Goal: Task Accomplishment & Management: Use online tool/utility

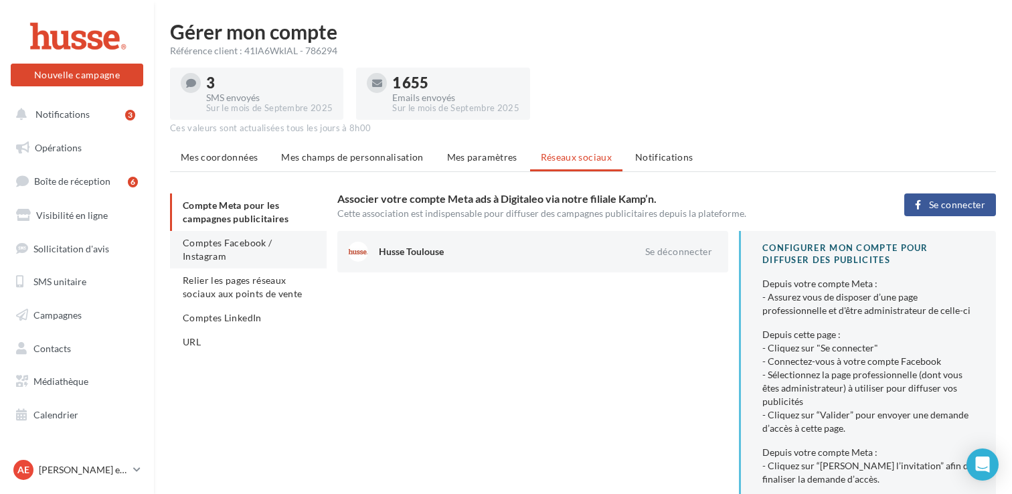
click at [246, 250] on li "Comptes Facebook / Instagram" at bounding box center [248, 249] width 157 height 37
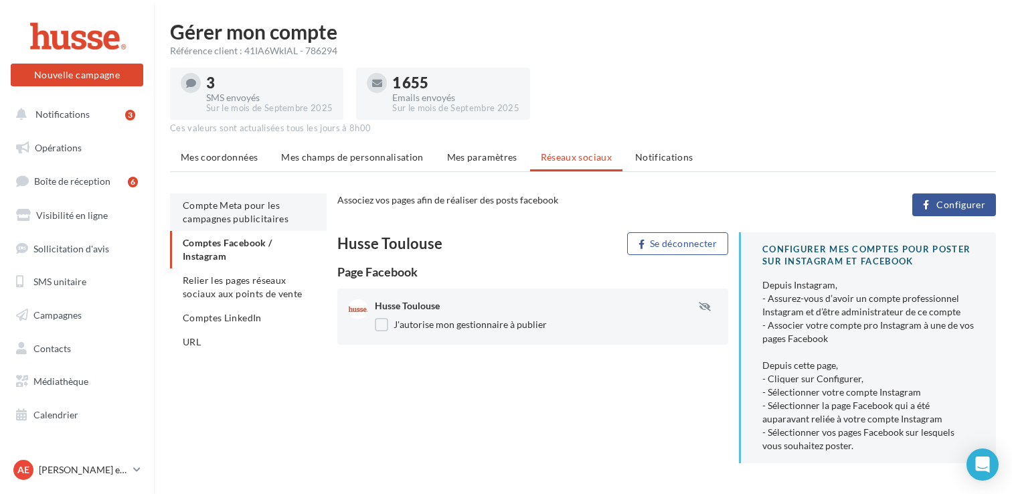
click at [258, 215] on span "Compte Meta pour les campagnes publicitaires" at bounding box center [236, 211] width 106 height 25
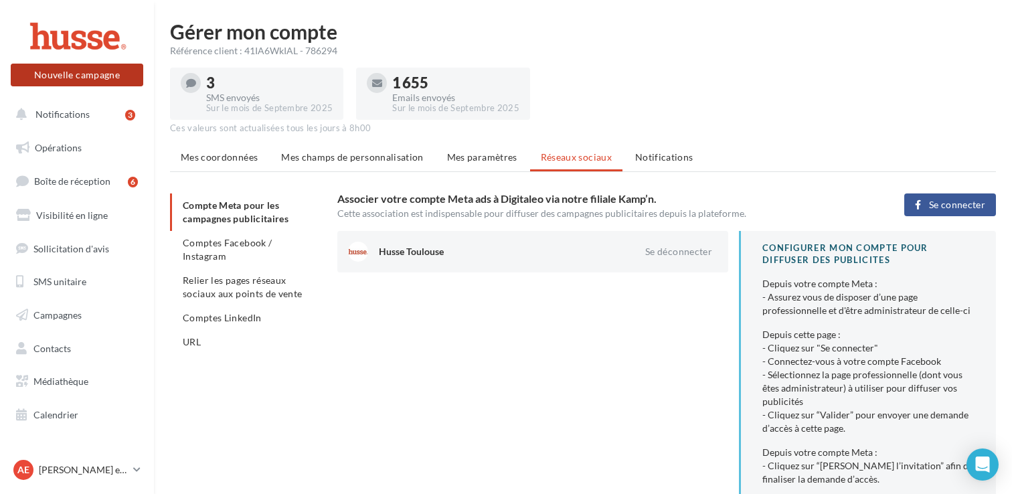
click at [91, 72] on button "Nouvelle campagne" at bounding box center [77, 75] width 132 height 23
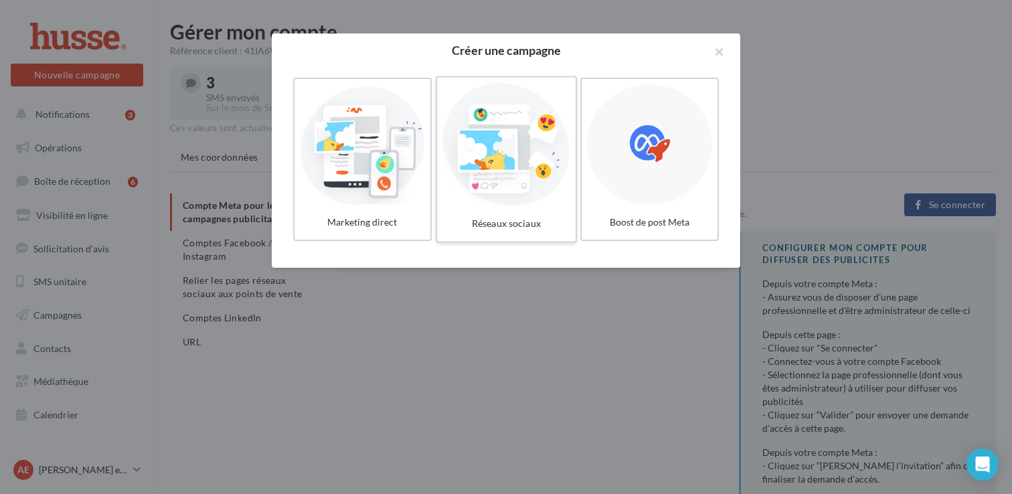
click at [538, 172] on div at bounding box center [505, 144] width 127 height 123
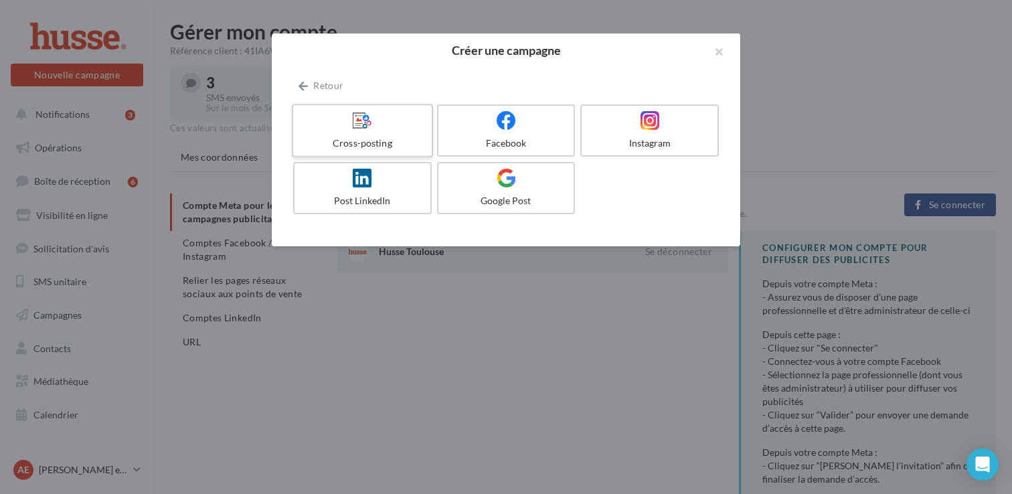
click at [373, 141] on div "Cross-posting" at bounding box center [361, 142] width 127 height 13
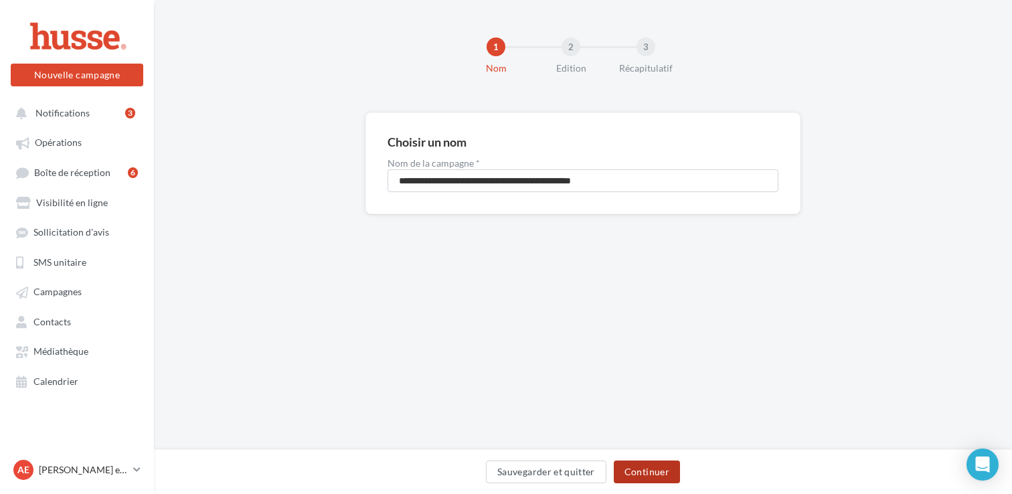
click at [648, 461] on button "Continuer" at bounding box center [646, 471] width 66 height 23
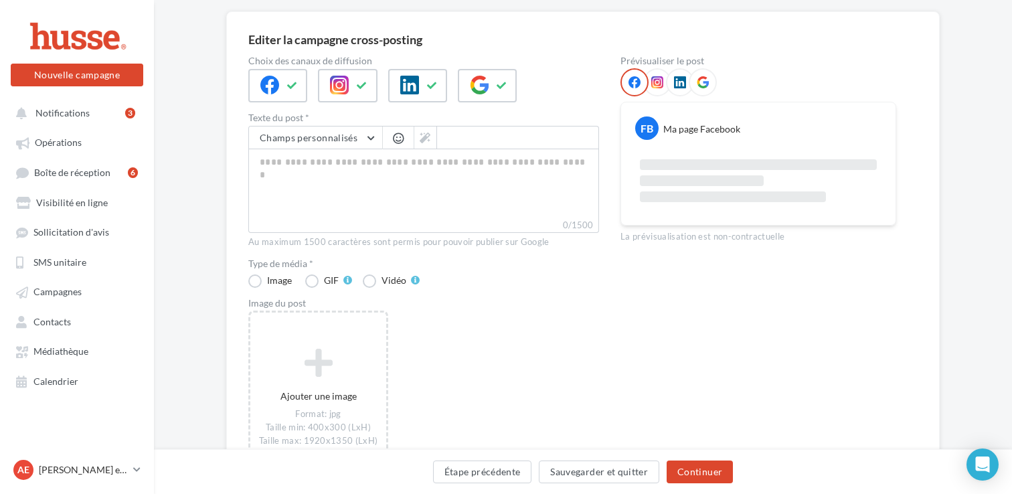
scroll to position [100, 0]
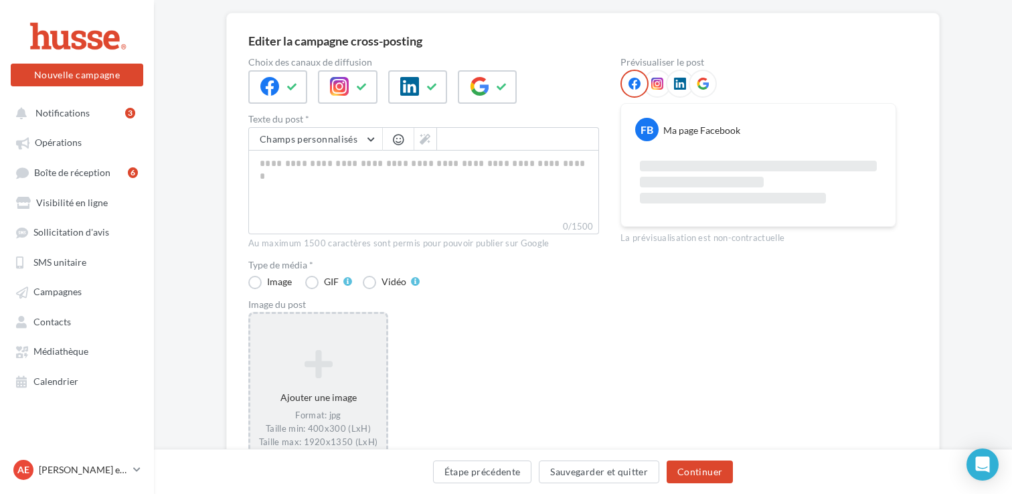
click at [351, 362] on icon at bounding box center [318, 364] width 125 height 32
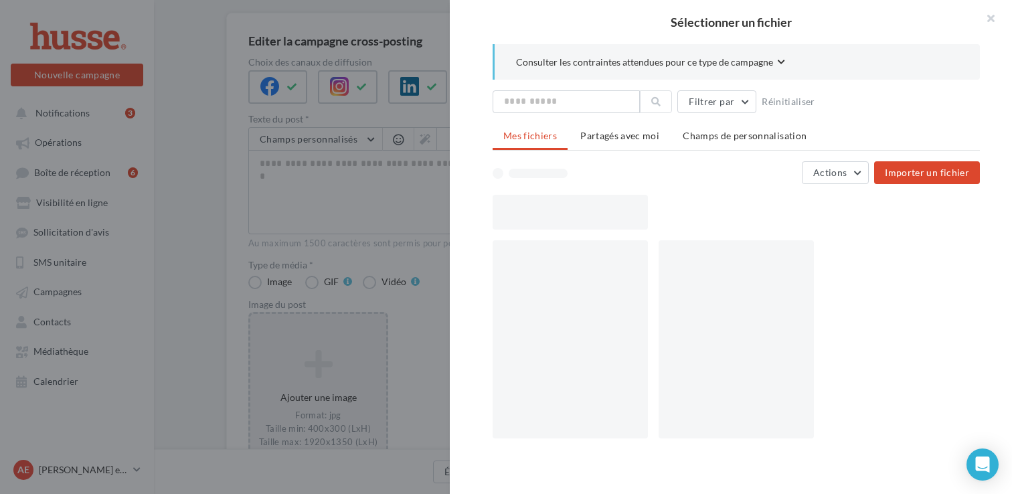
click at [114, 252] on div at bounding box center [506, 247] width 1012 height 494
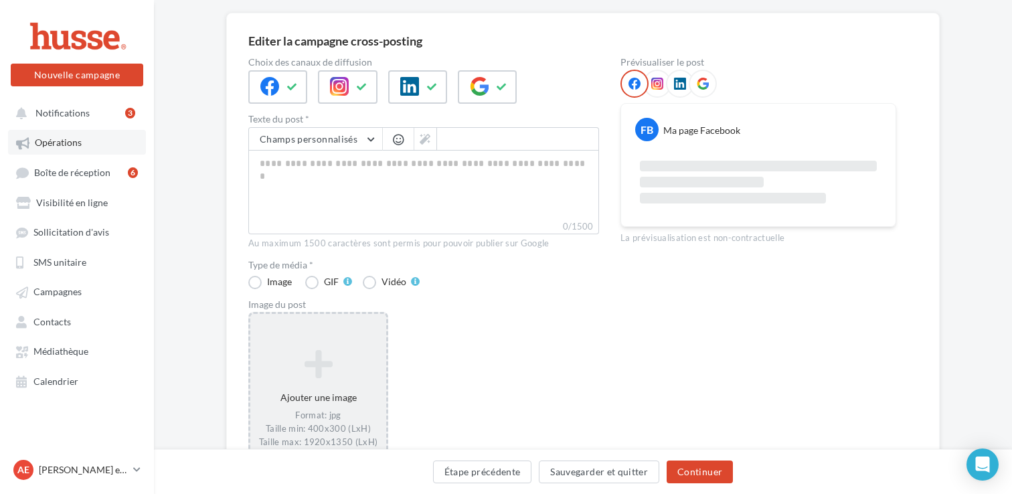
click at [78, 154] on link "Opérations" at bounding box center [77, 142] width 138 height 24
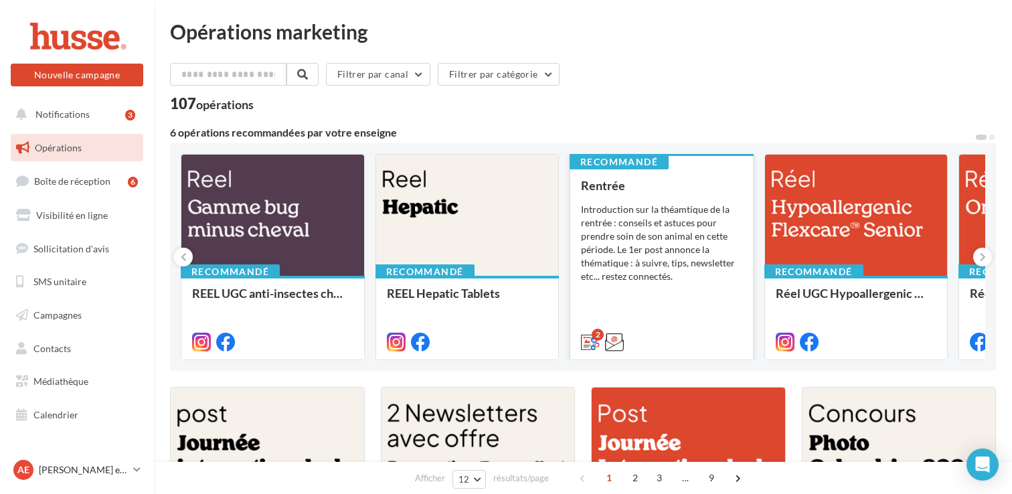
click at [666, 268] on div "Introduction sur la théamtique de la rentrée : conseils et astuces pour prendre…" at bounding box center [661, 243] width 161 height 80
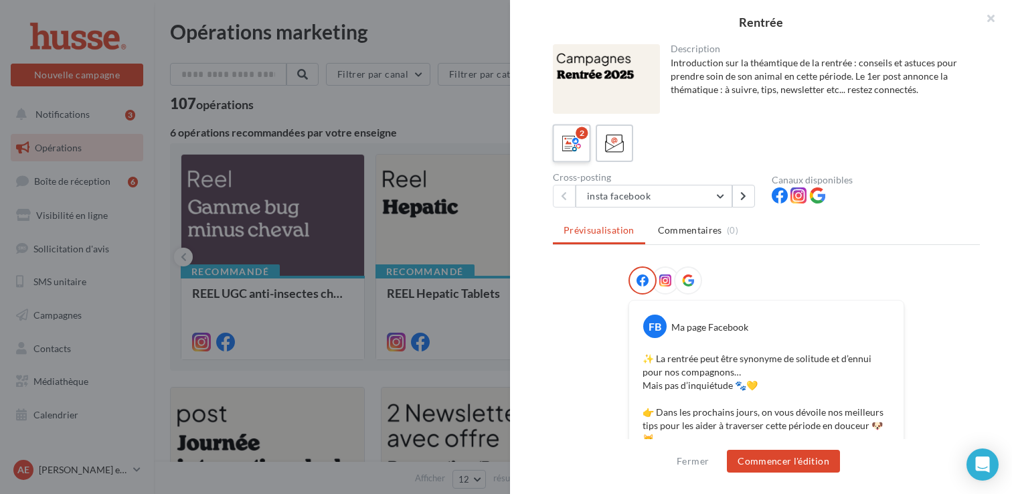
click at [575, 145] on icon at bounding box center [571, 143] width 19 height 19
click at [780, 469] on button "Commencer l'édition" at bounding box center [783, 461] width 113 height 23
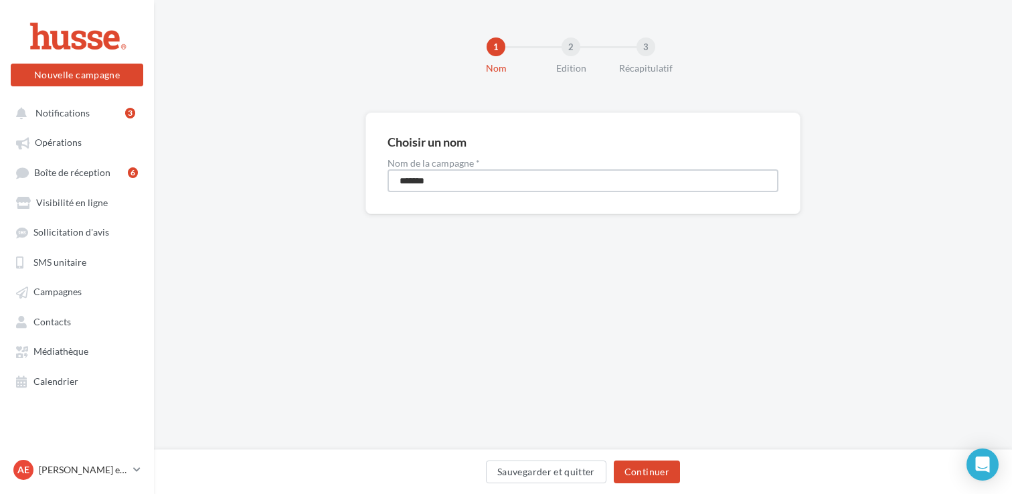
click at [528, 179] on input "*******" at bounding box center [582, 180] width 391 height 23
type input "**********"
click at [660, 480] on button "Continuer" at bounding box center [646, 471] width 66 height 23
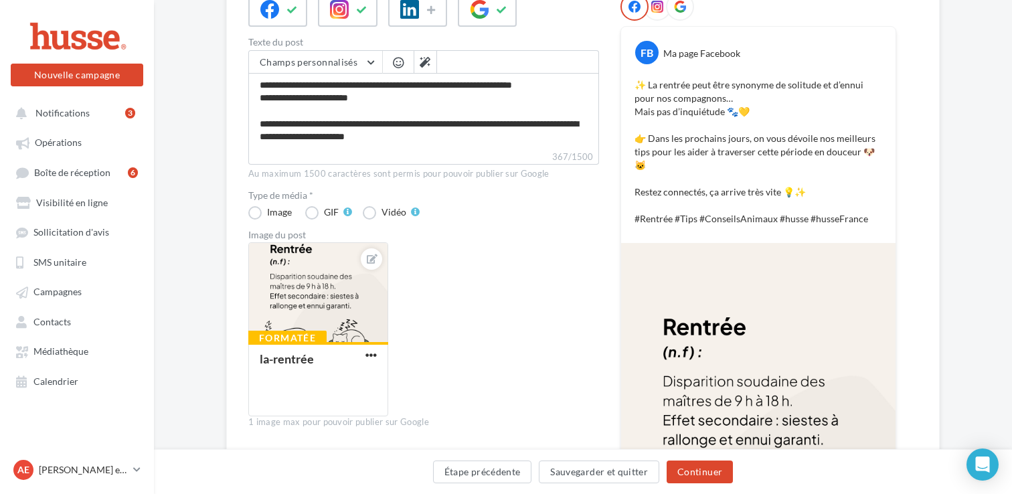
scroll to position [107, 0]
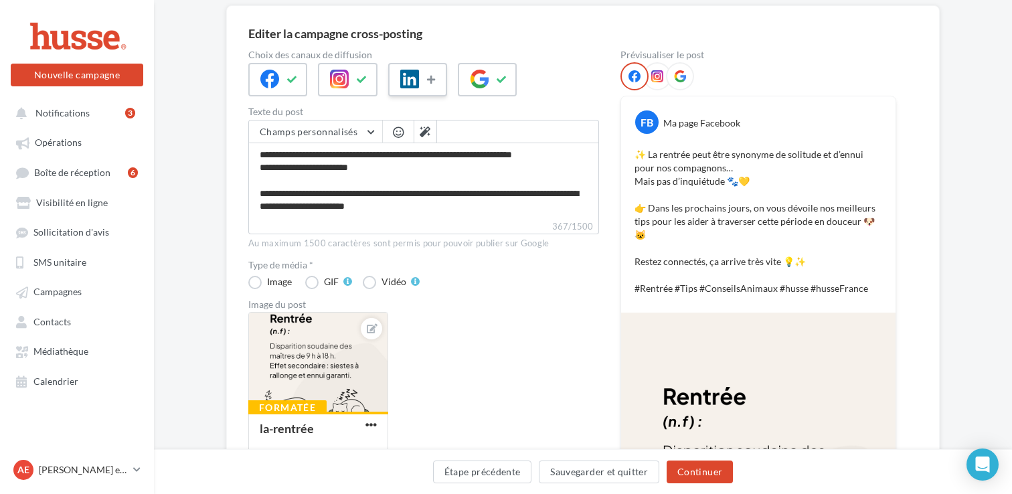
click at [431, 78] on icon at bounding box center [432, 79] width 11 height 9
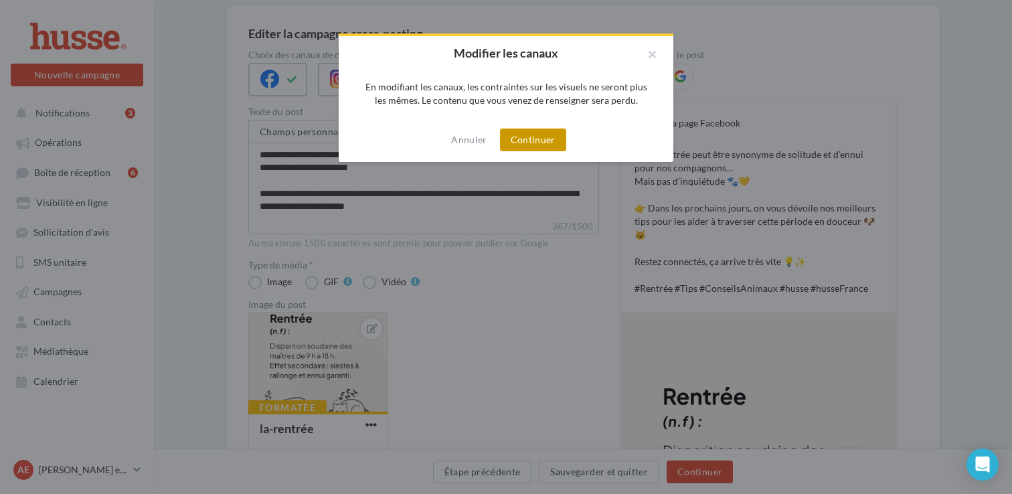
click at [547, 138] on button "Continuer" at bounding box center [533, 139] width 66 height 23
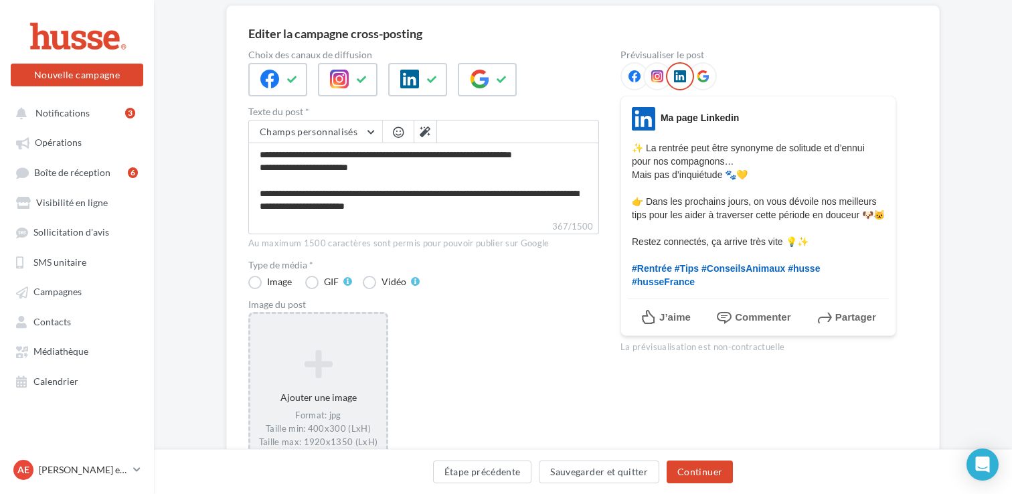
click at [302, 359] on icon at bounding box center [318, 364] width 125 height 32
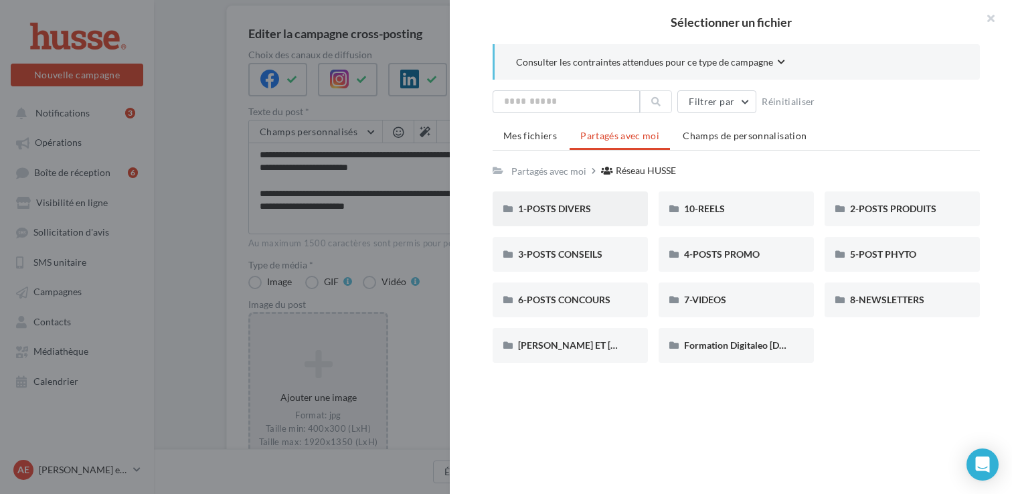
click at [593, 208] on div "1-POSTS DIVERS" at bounding box center [570, 208] width 104 height 13
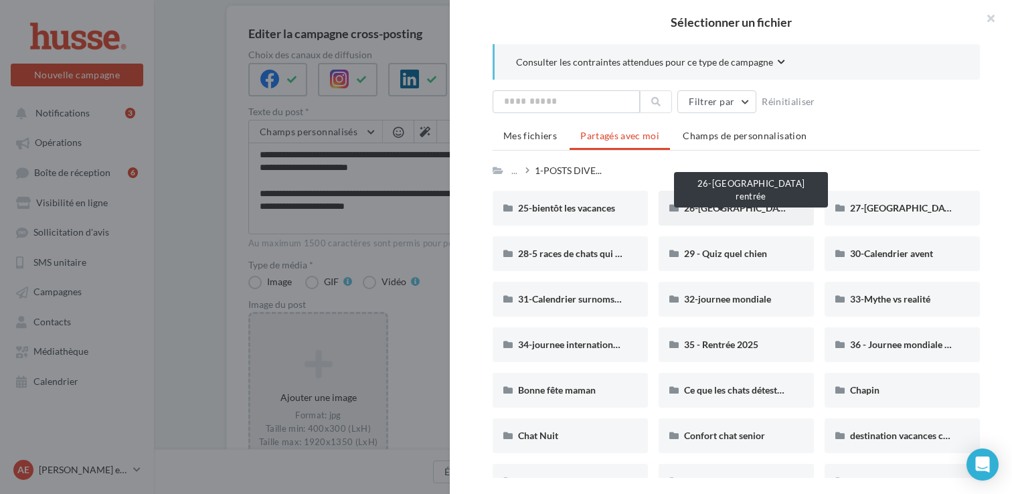
click at [737, 207] on span "26-Bonne rentrée" at bounding box center [754, 207] width 141 height 11
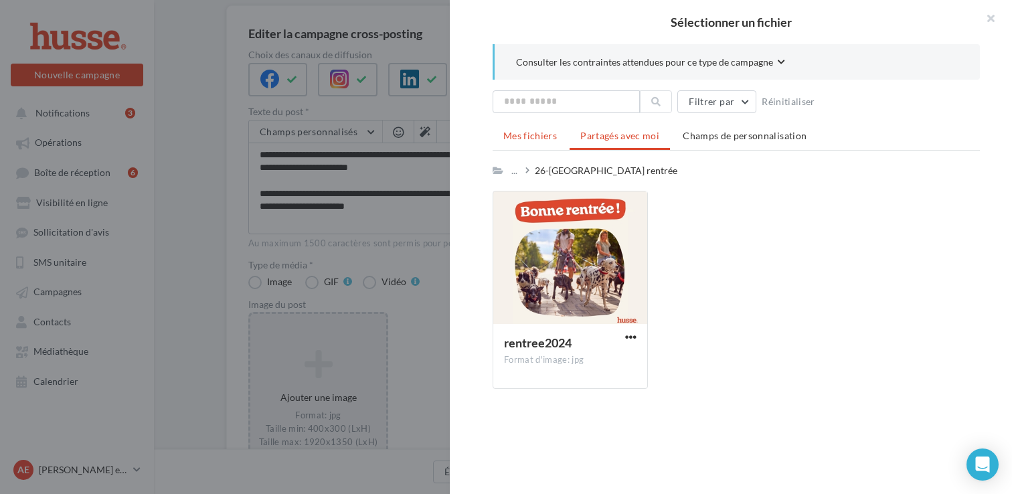
click at [524, 133] on span "Mes fichiers" at bounding box center [530, 135] width 54 height 11
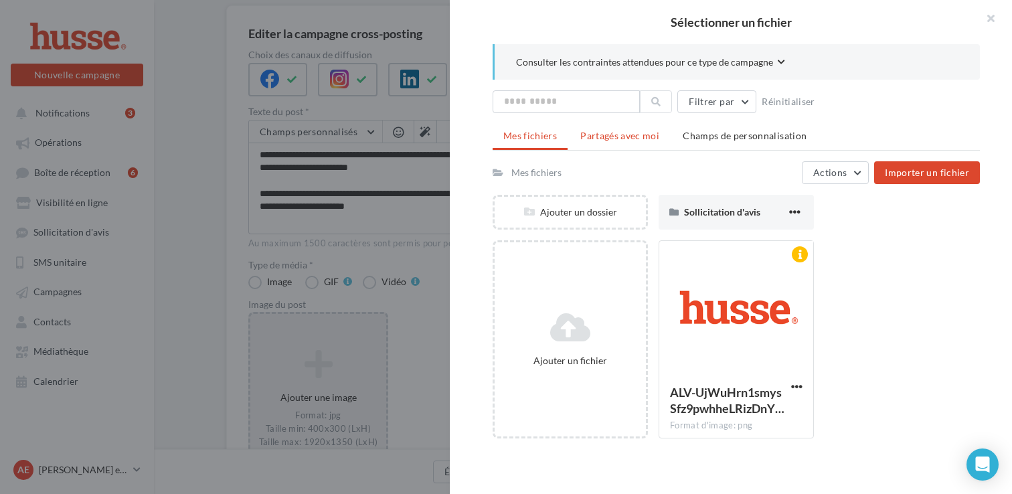
click at [607, 145] on li "Partagés avec moi" at bounding box center [619, 136] width 100 height 24
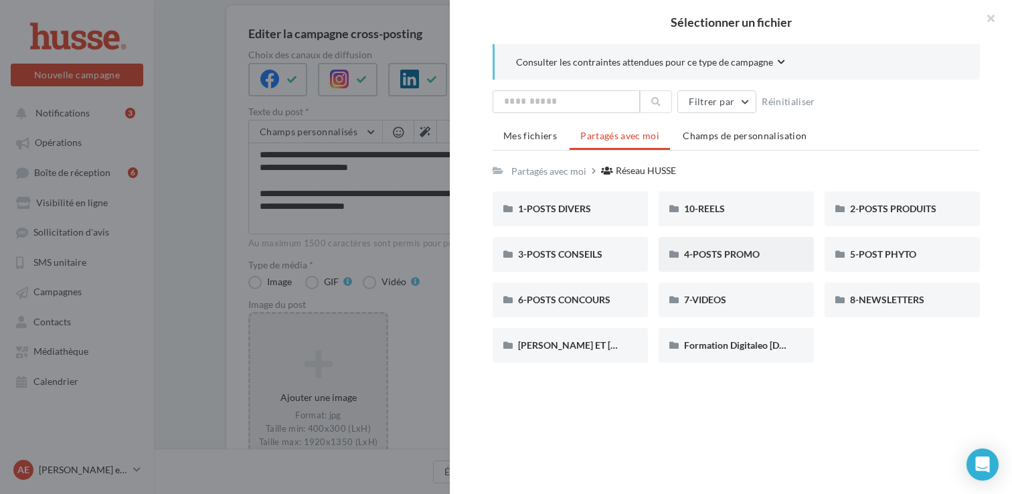
click at [757, 248] on div "4-POSTS PROMO" at bounding box center [736, 254] width 104 height 13
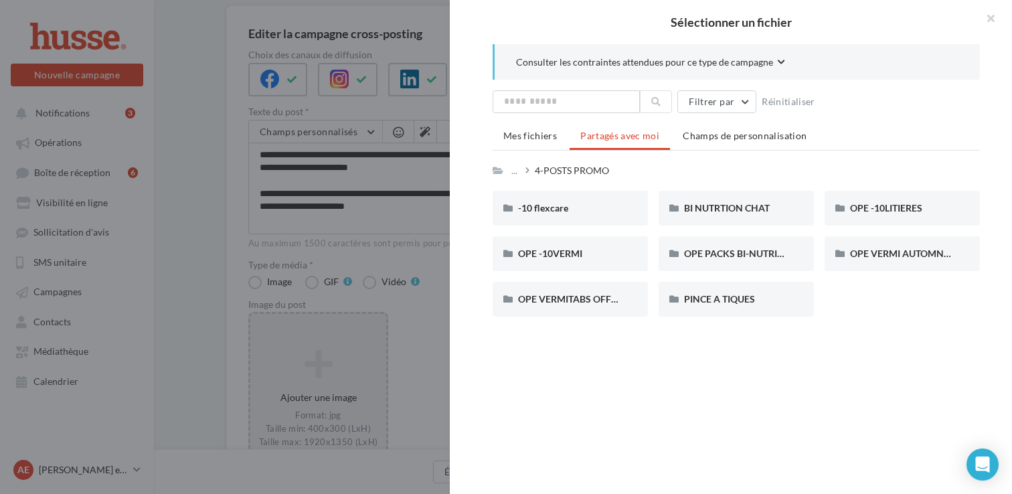
click at [572, 167] on div "4-POSTS PROMO" at bounding box center [572, 170] width 74 height 13
click at [511, 166] on div "..." at bounding box center [513, 170] width 11 height 19
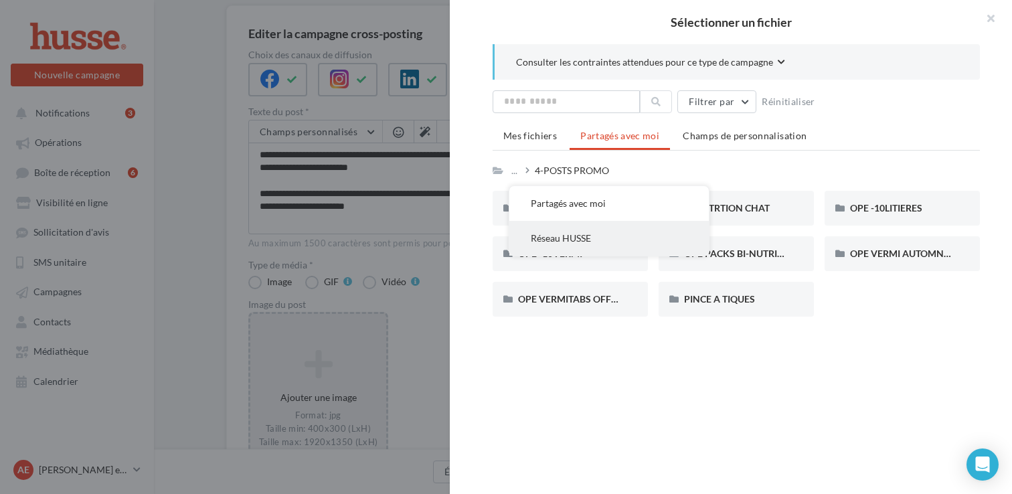
click at [583, 233] on button "Réseau HUSSE" at bounding box center [608, 238] width 199 height 35
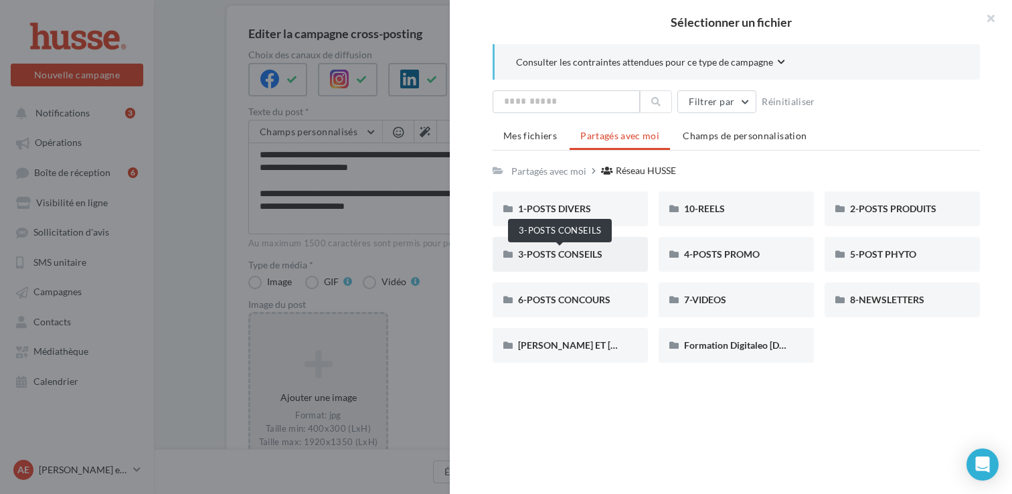
click at [588, 258] on span "3-POSTS CONSEILS" at bounding box center [560, 253] width 84 height 11
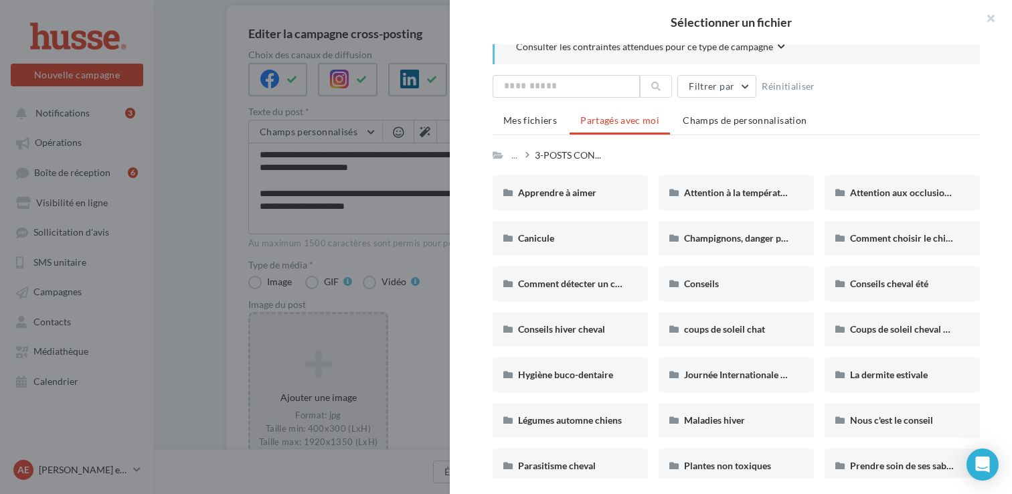
scroll to position [0, 0]
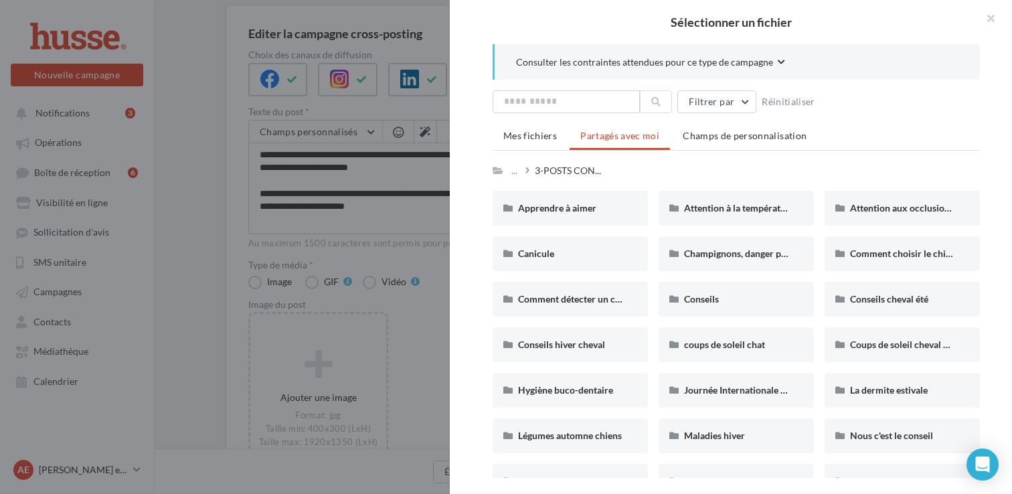
click at [506, 167] on div "... 3-POSTS CON..." at bounding box center [549, 170] width 114 height 19
click at [510, 170] on div "..." at bounding box center [513, 170] width 11 height 19
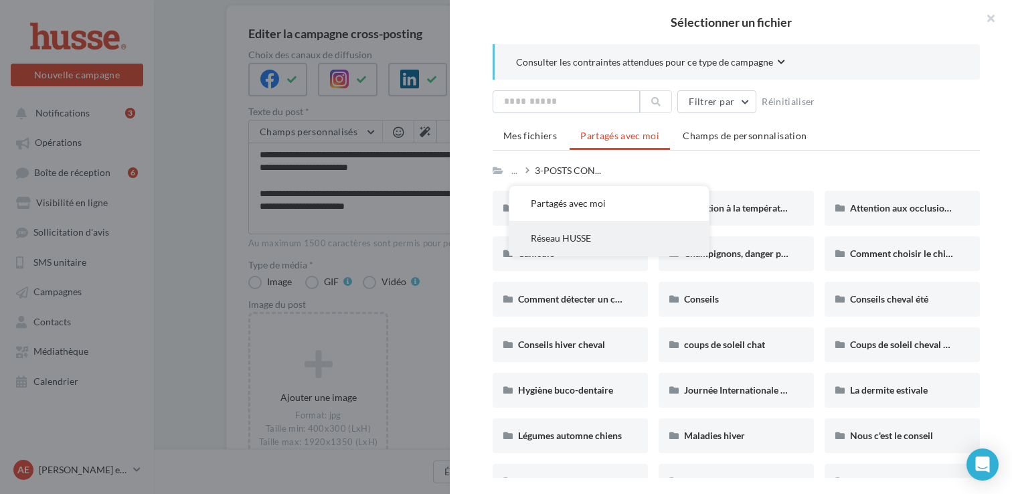
click at [575, 229] on button "Réseau HUSSE" at bounding box center [608, 238] width 199 height 35
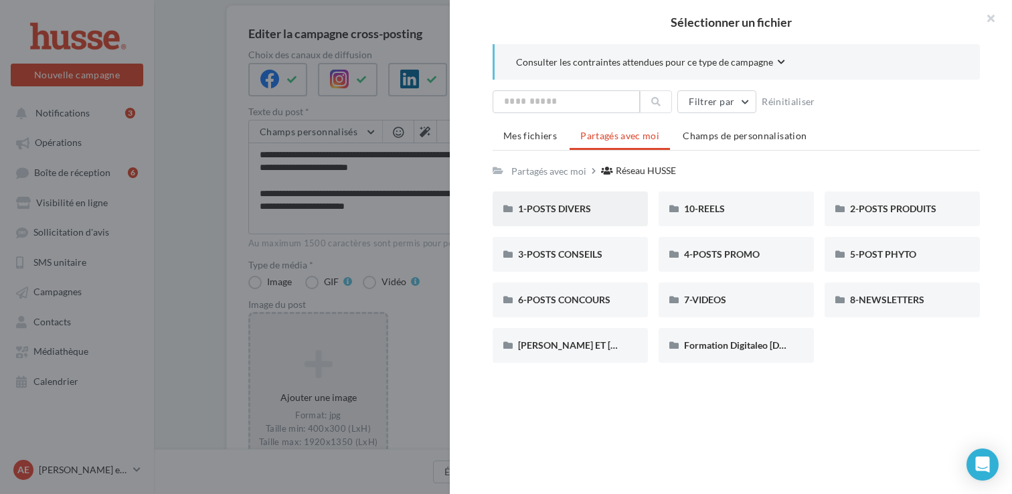
click at [575, 216] on div "1-POSTS DIVERS" at bounding box center [569, 208] width 155 height 35
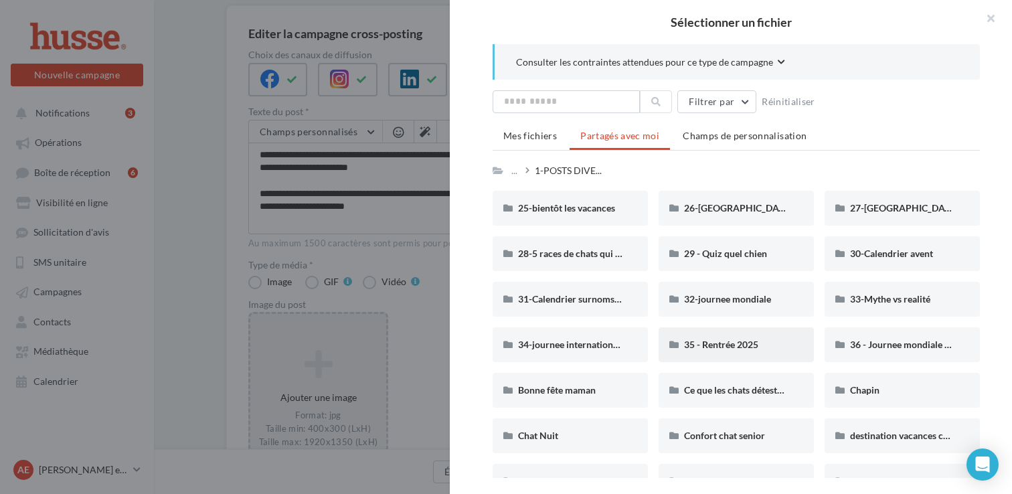
click at [714, 334] on div "35 - Rentrée 2025" at bounding box center [735, 344] width 155 height 35
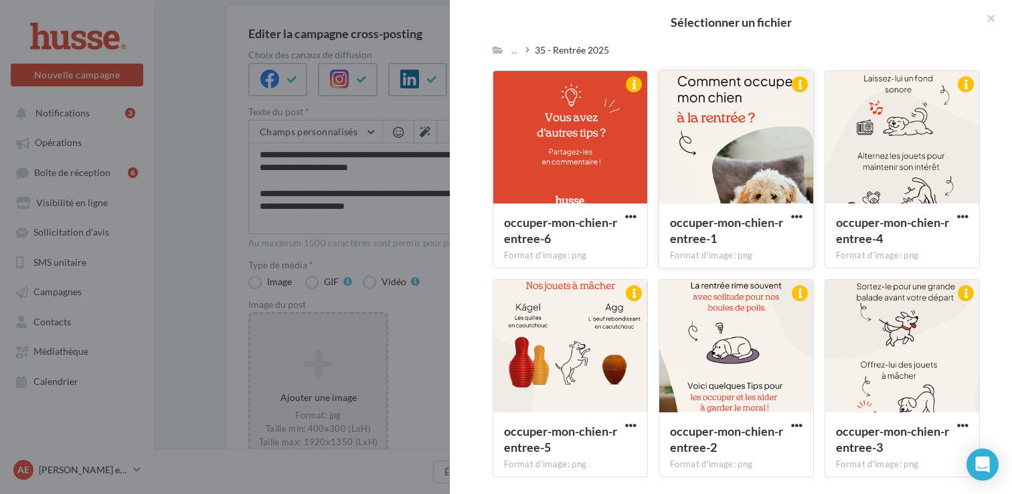
scroll to position [121, 0]
click at [759, 339] on div at bounding box center [736, 346] width 154 height 134
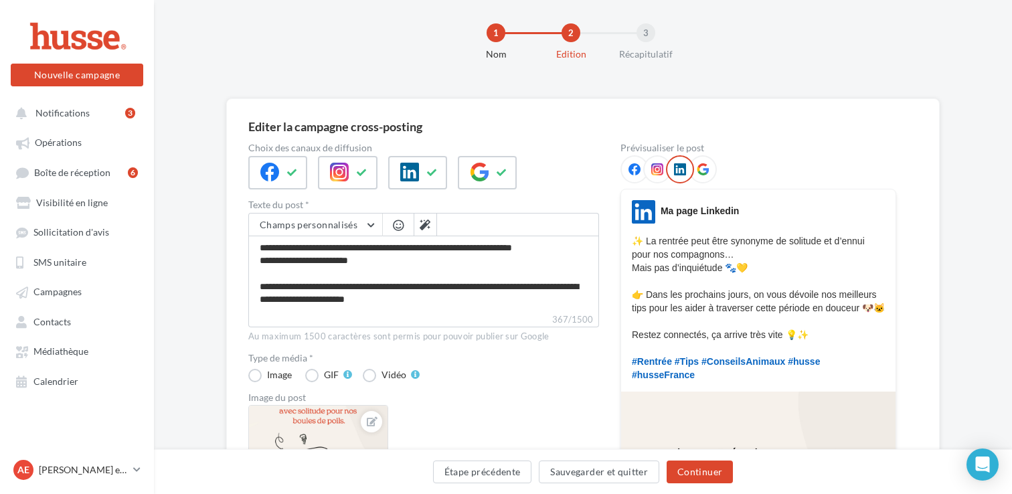
scroll to position [18, 0]
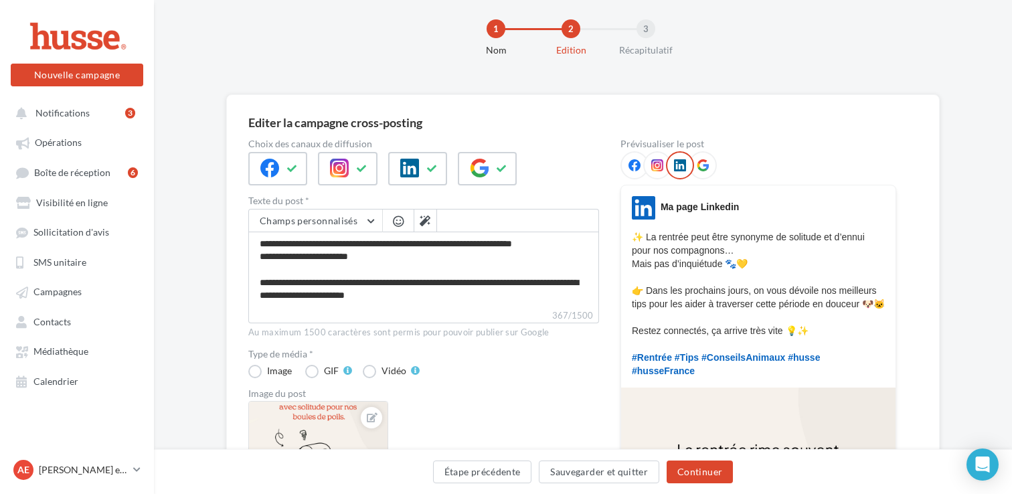
click at [711, 162] on div at bounding box center [702, 165] width 28 height 28
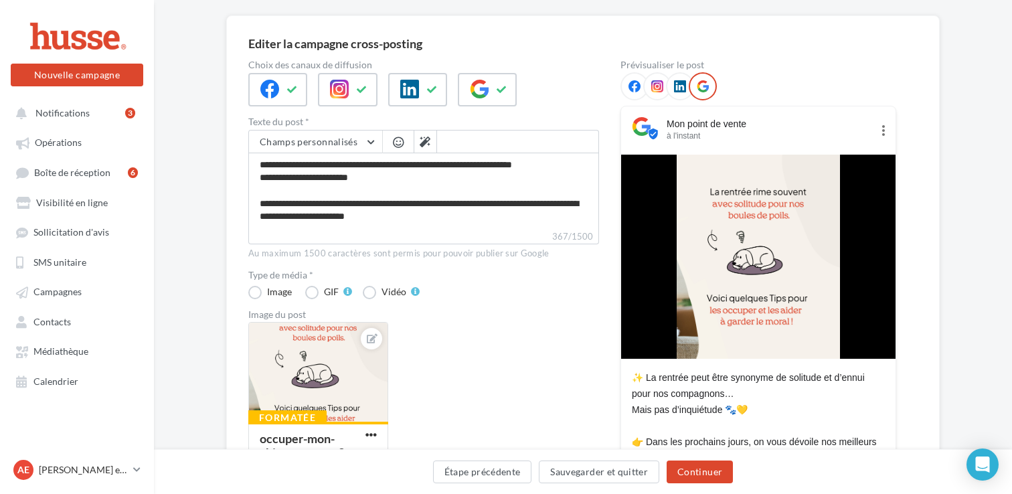
scroll to position [98, 0]
